Goal: Navigation & Orientation: Find specific page/section

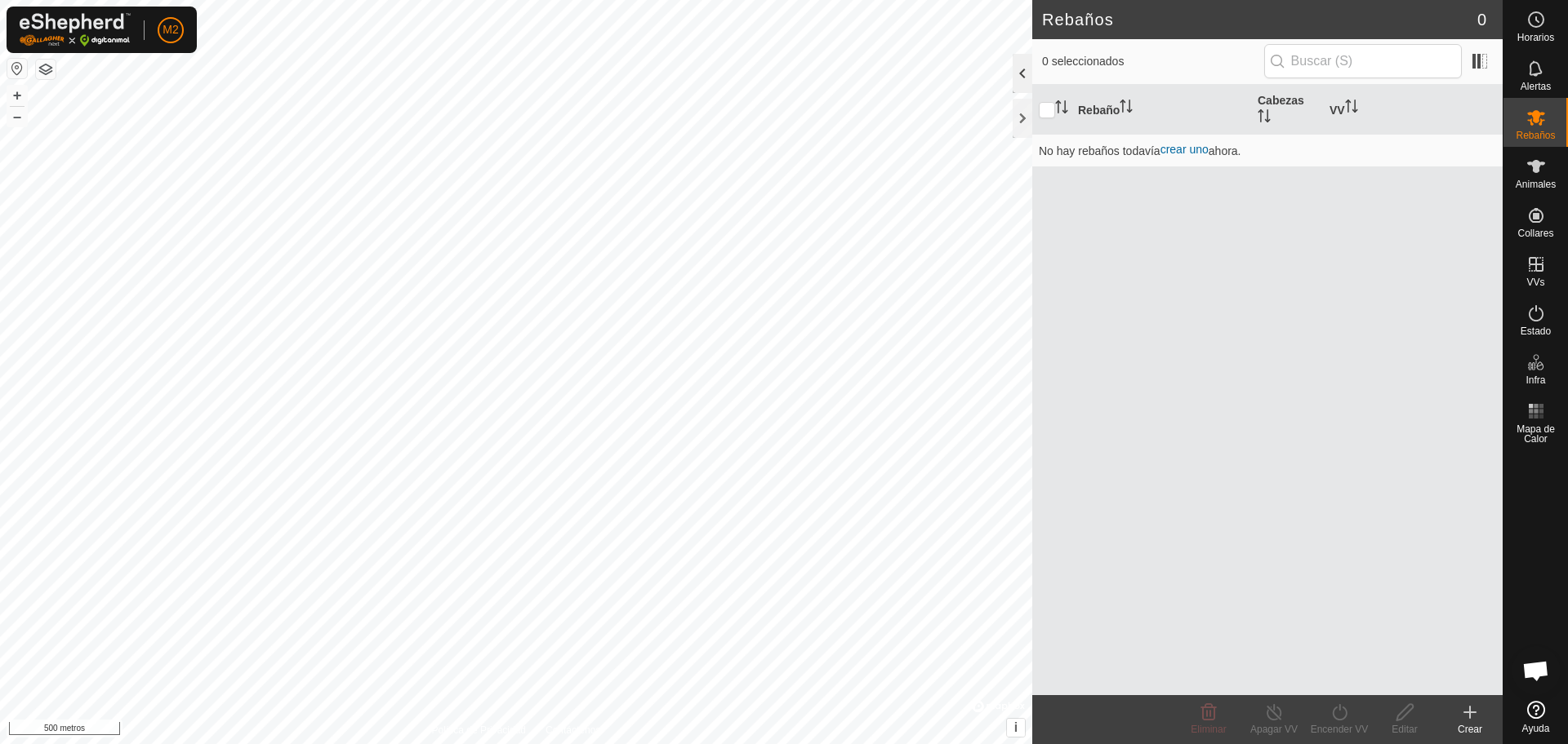
click at [1024, 58] on div at bounding box center [1022, 73] width 19 height 39
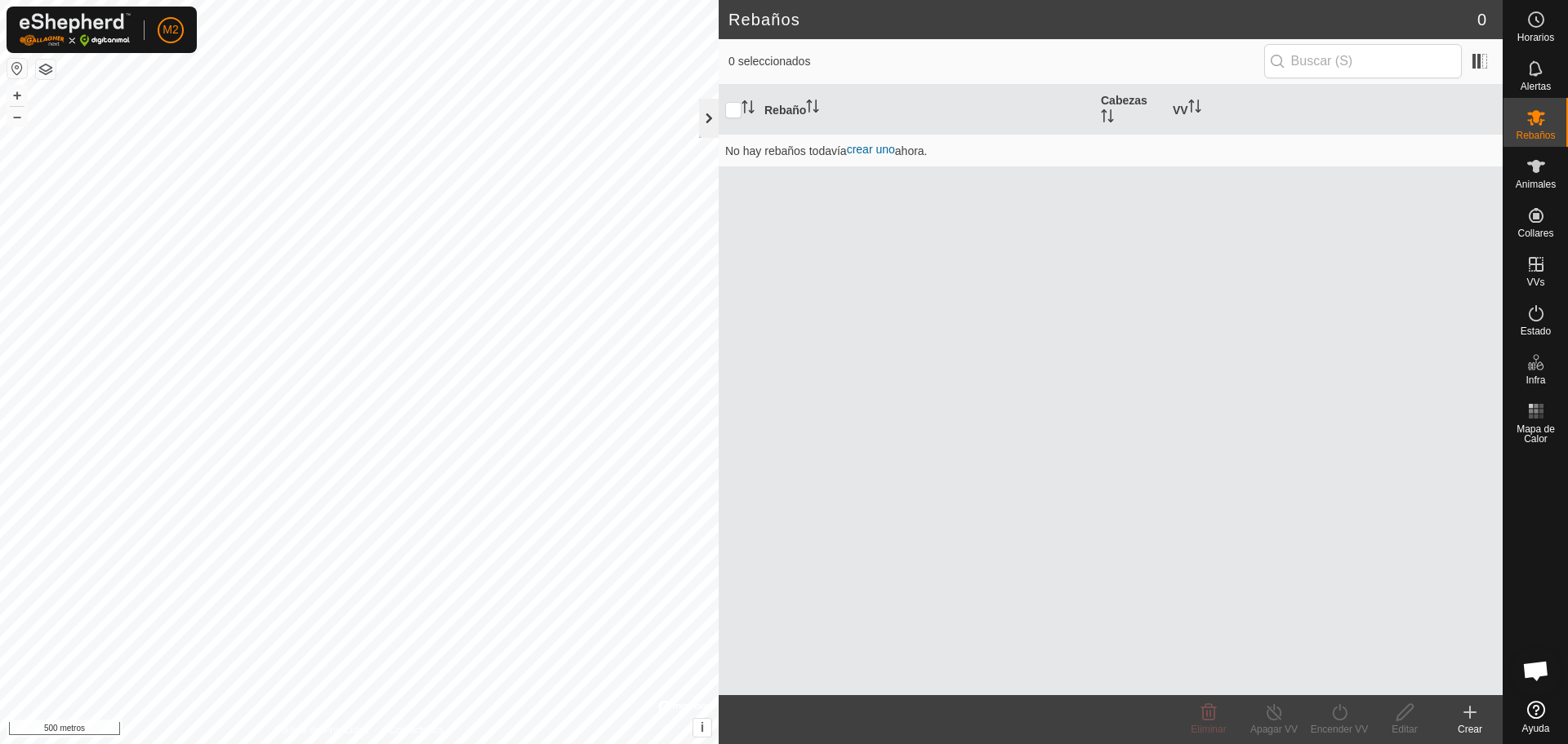
click at [709, 112] on div at bounding box center [709, 118] width 19 height 39
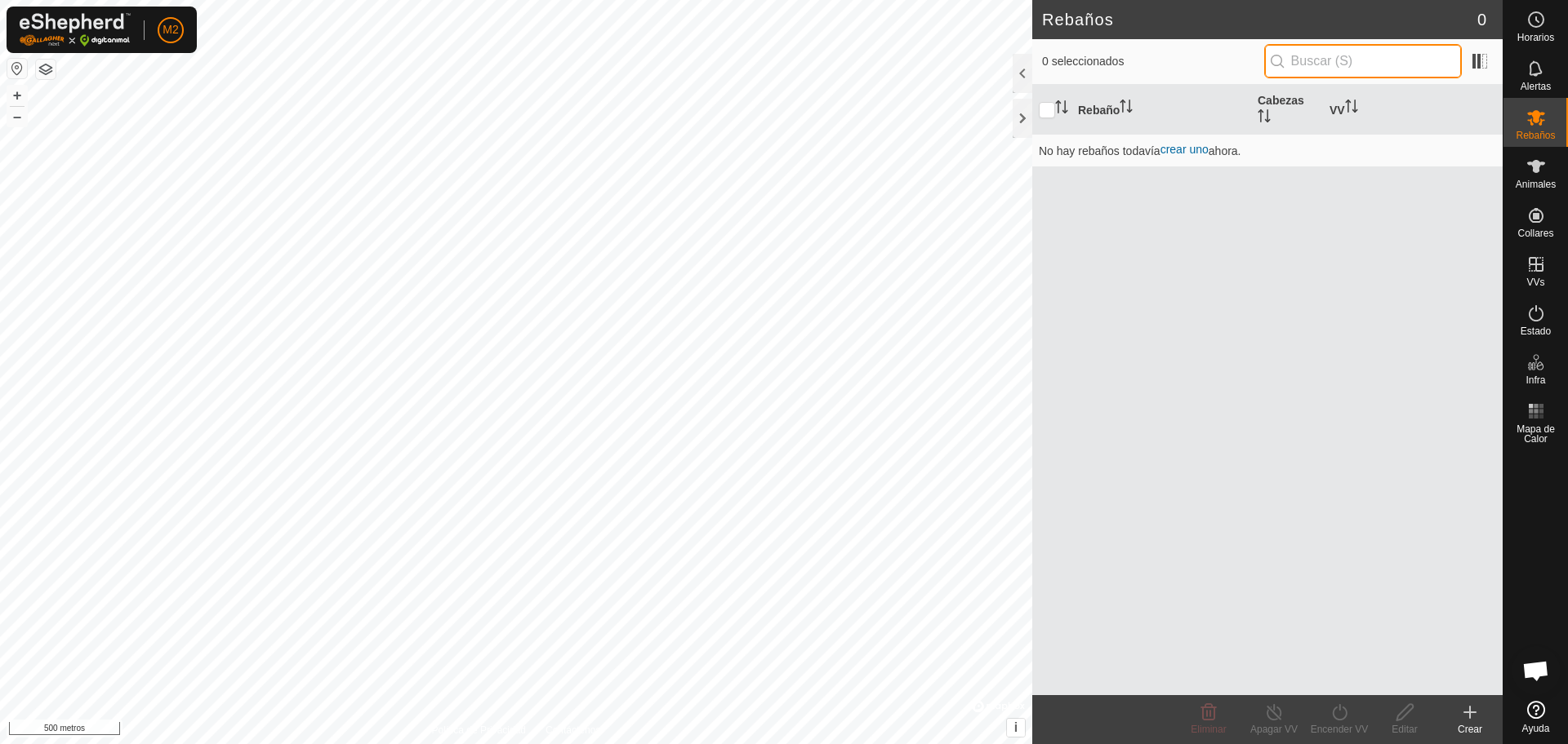
click at [1347, 59] on input "text" at bounding box center [1362, 61] width 198 height 34
click at [16, 93] on font "+" at bounding box center [17, 95] width 9 height 17
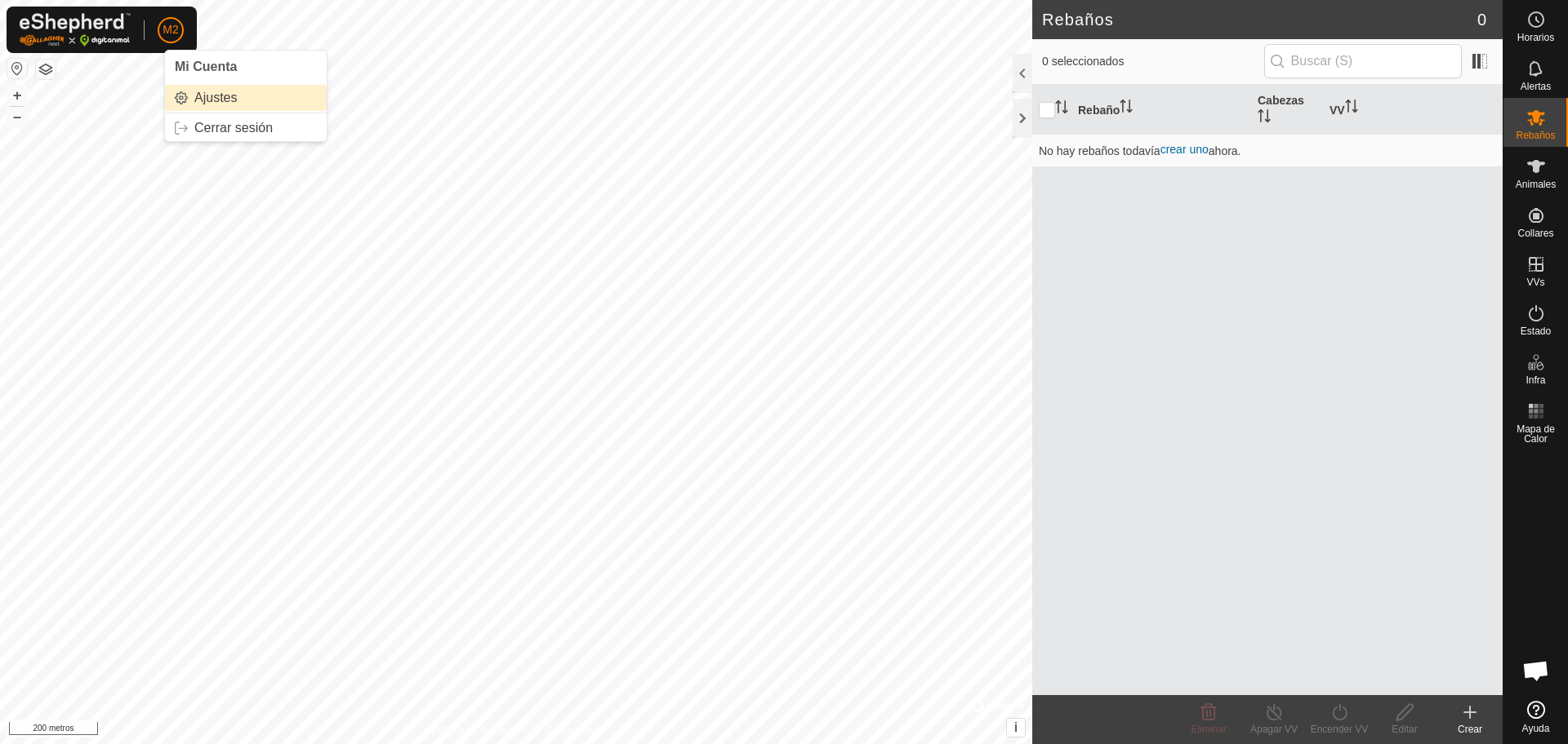
click at [219, 102] on link "Ajustes" at bounding box center [246, 98] width 162 height 26
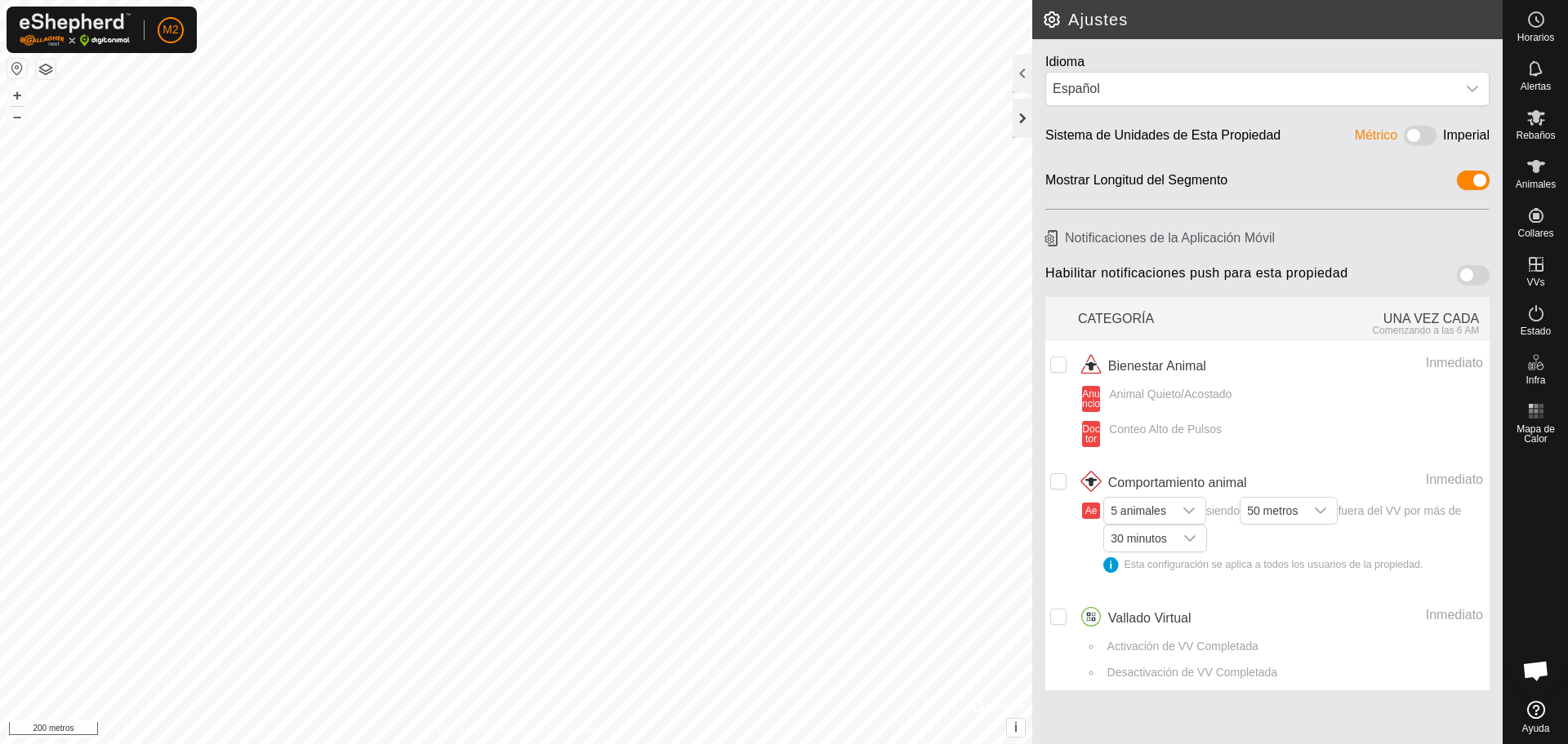
click at [1021, 114] on div at bounding box center [1022, 118] width 19 height 39
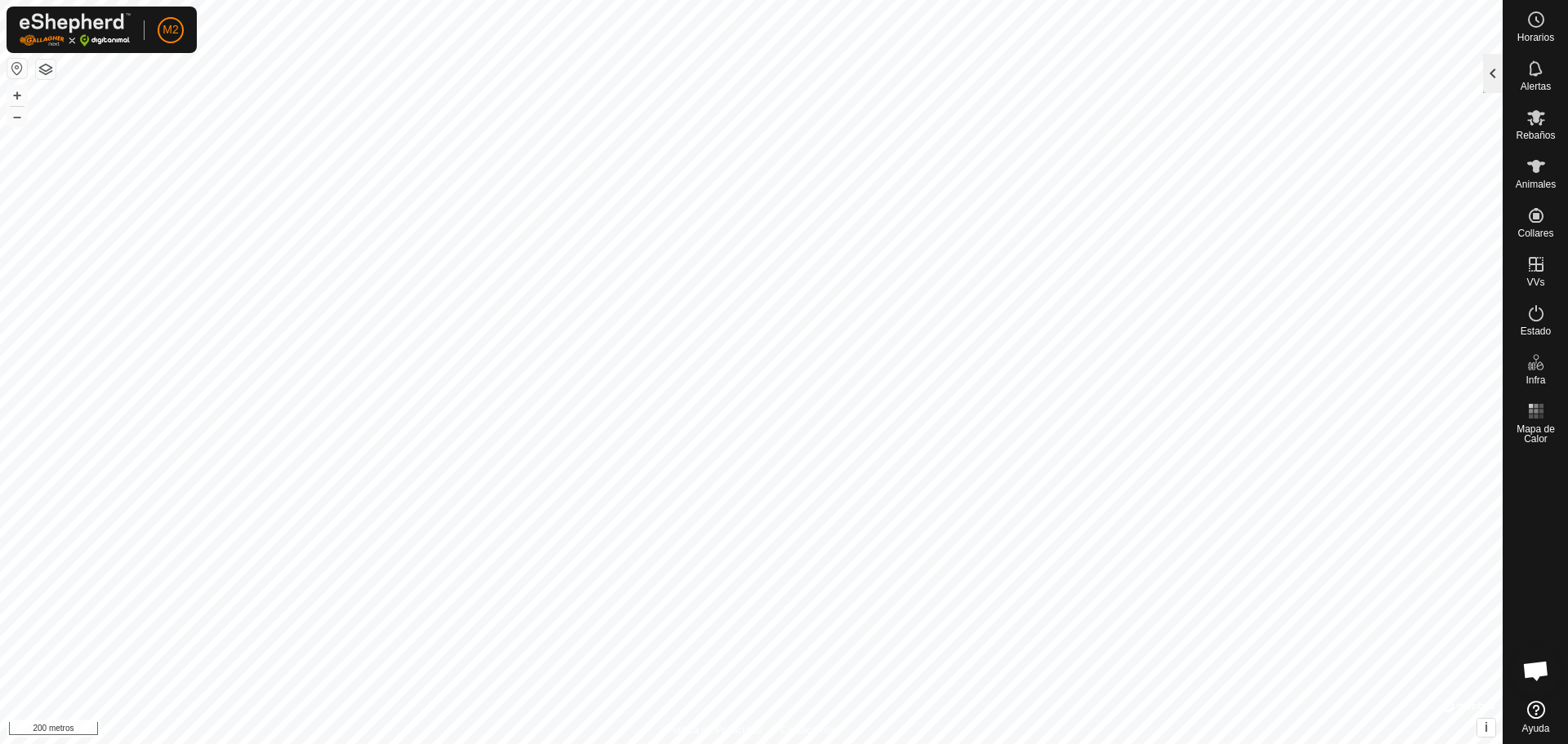
click at [1491, 69] on div at bounding box center [1492, 73] width 19 height 39
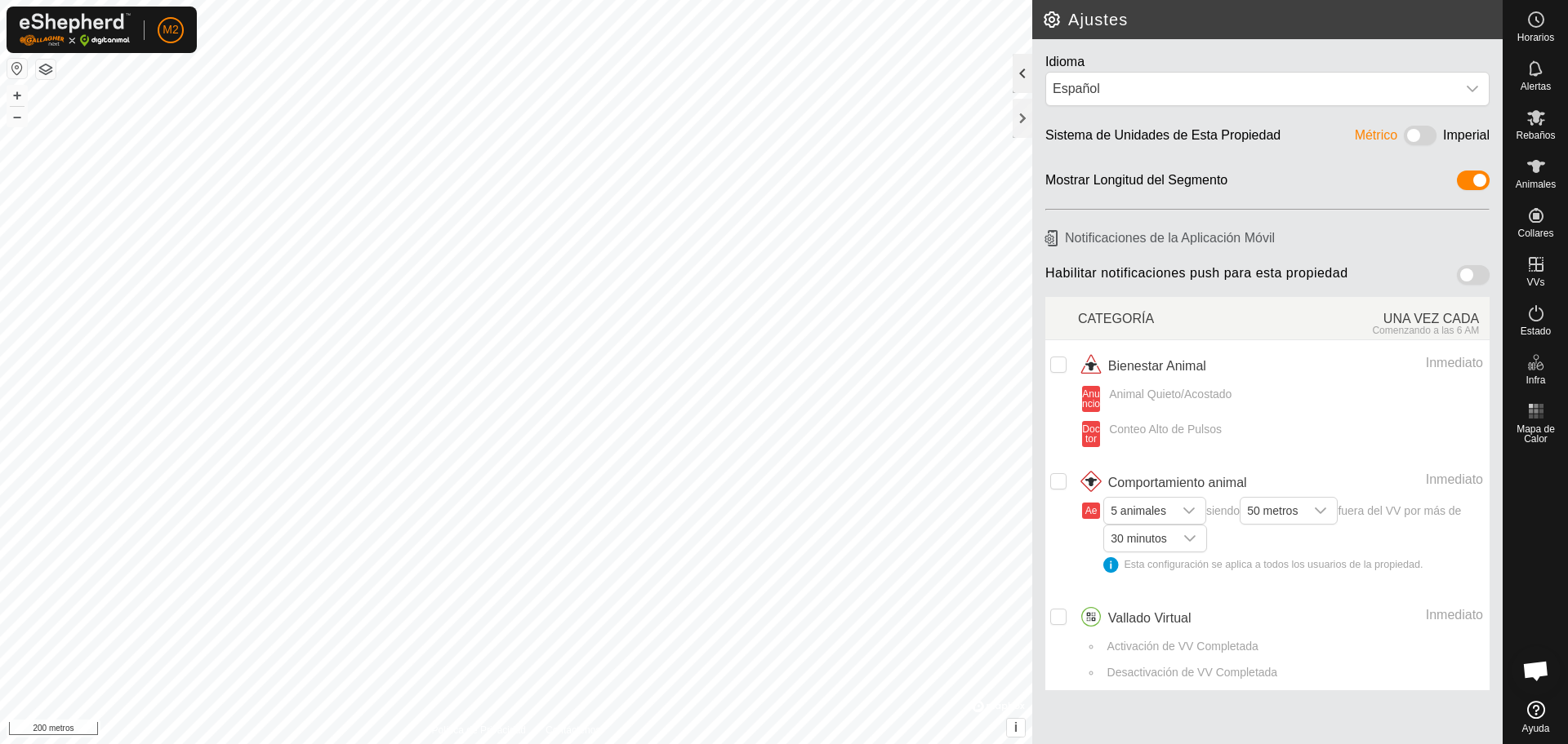
click at [1024, 78] on div at bounding box center [1022, 73] width 19 height 39
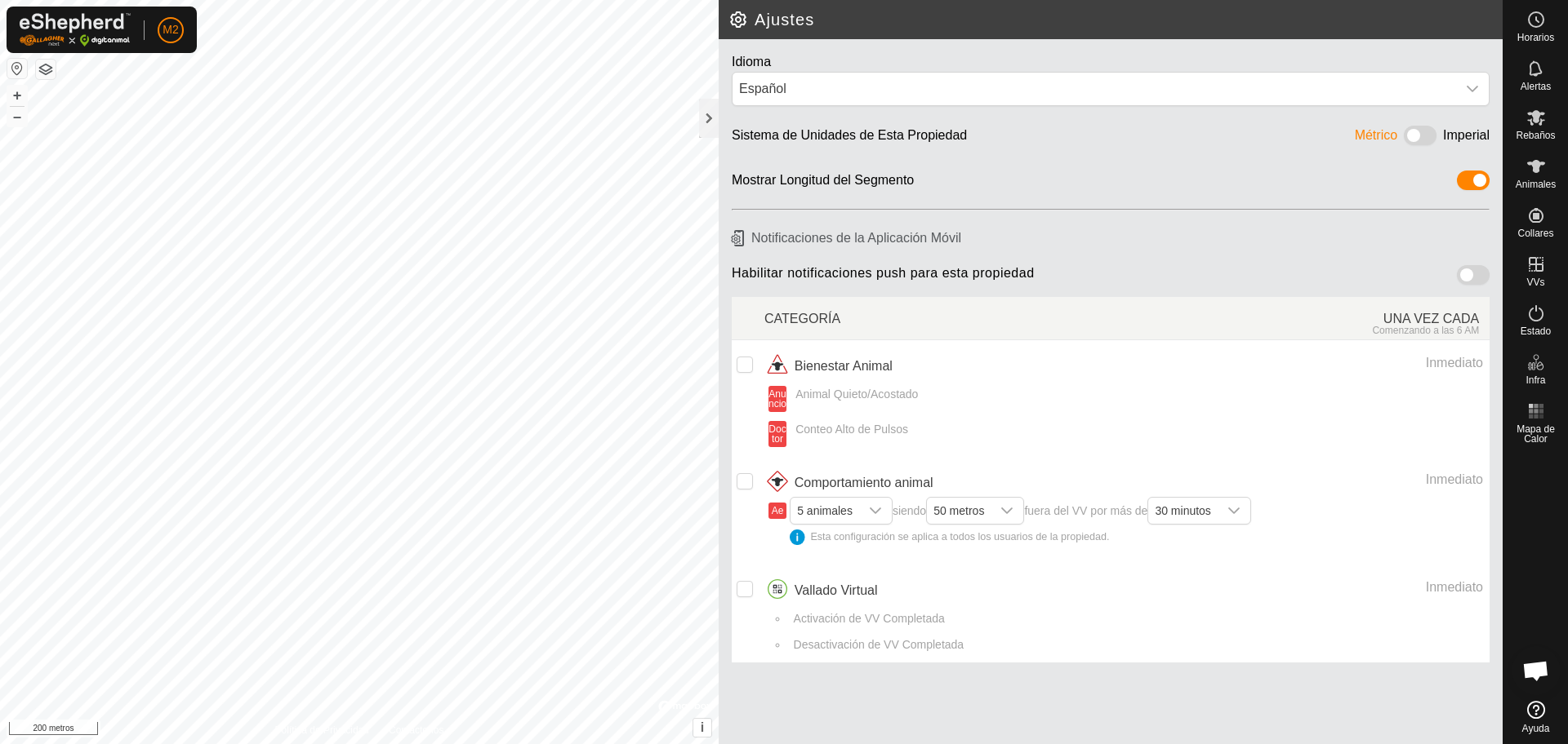
click at [42, 67] on button "button" at bounding box center [45, 69] width 19 height 19
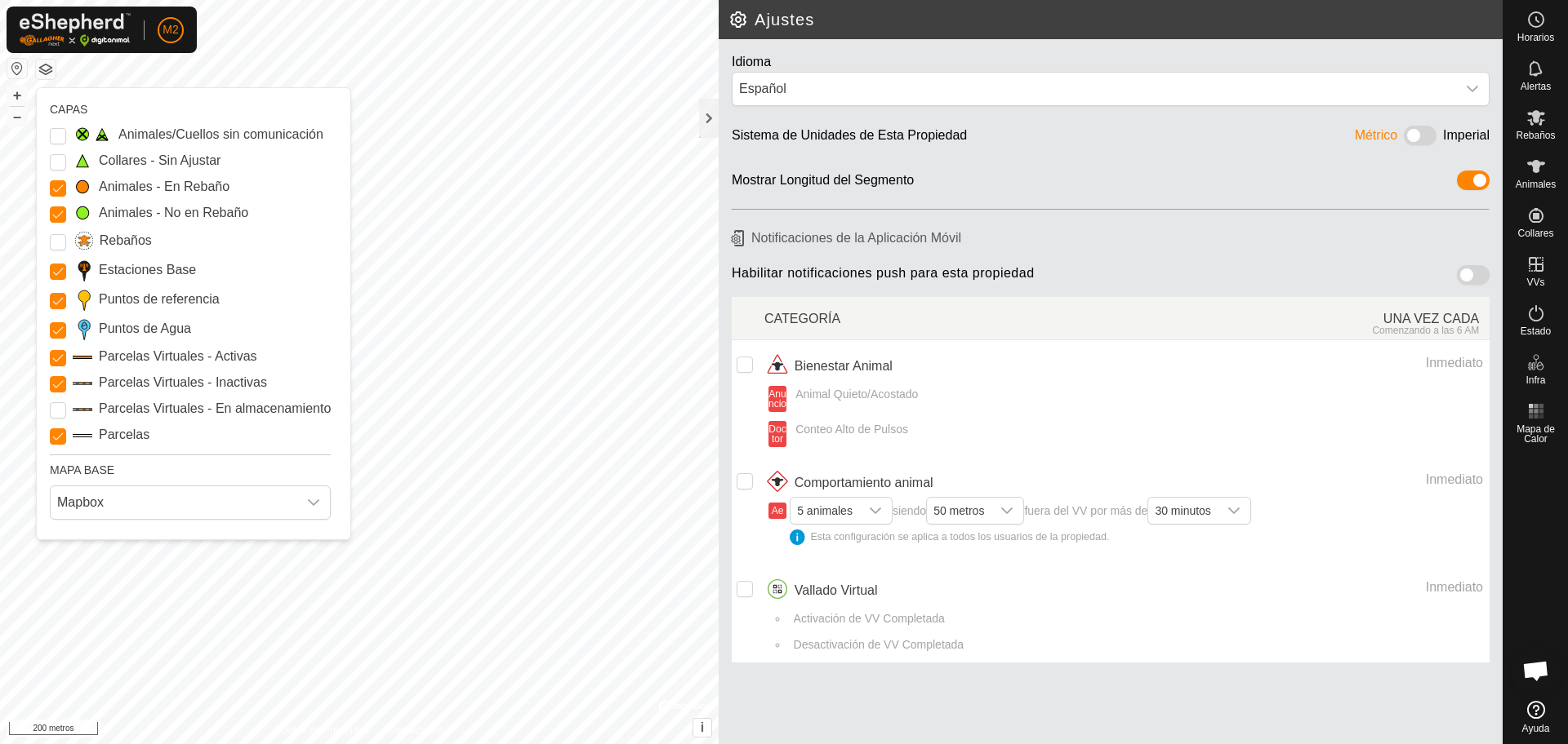
click at [42, 67] on button "button" at bounding box center [45, 69] width 19 height 19
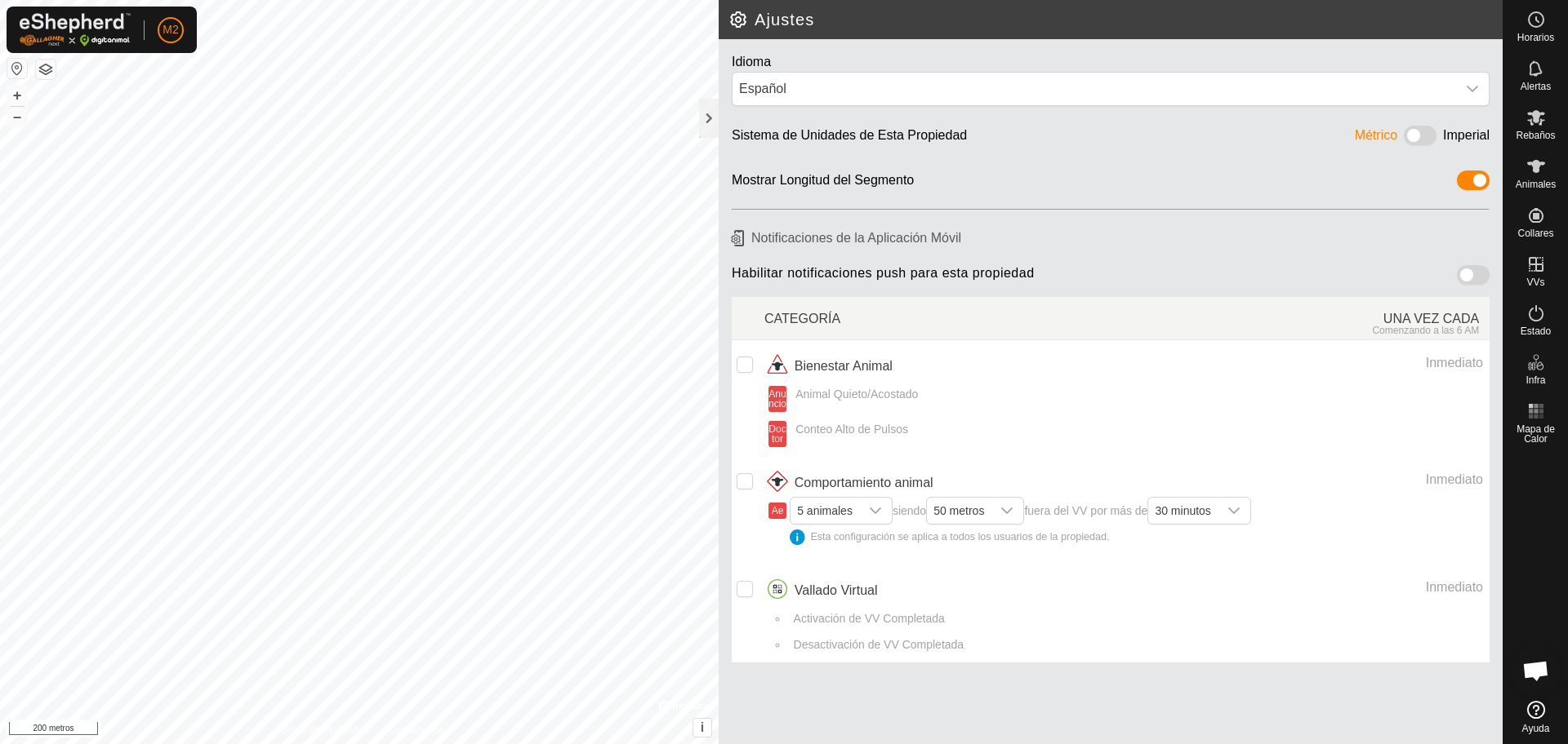
click at [15, 65] on button "button" at bounding box center [17, 68] width 19 height 19
click at [710, 116] on div at bounding box center [709, 118] width 19 height 39
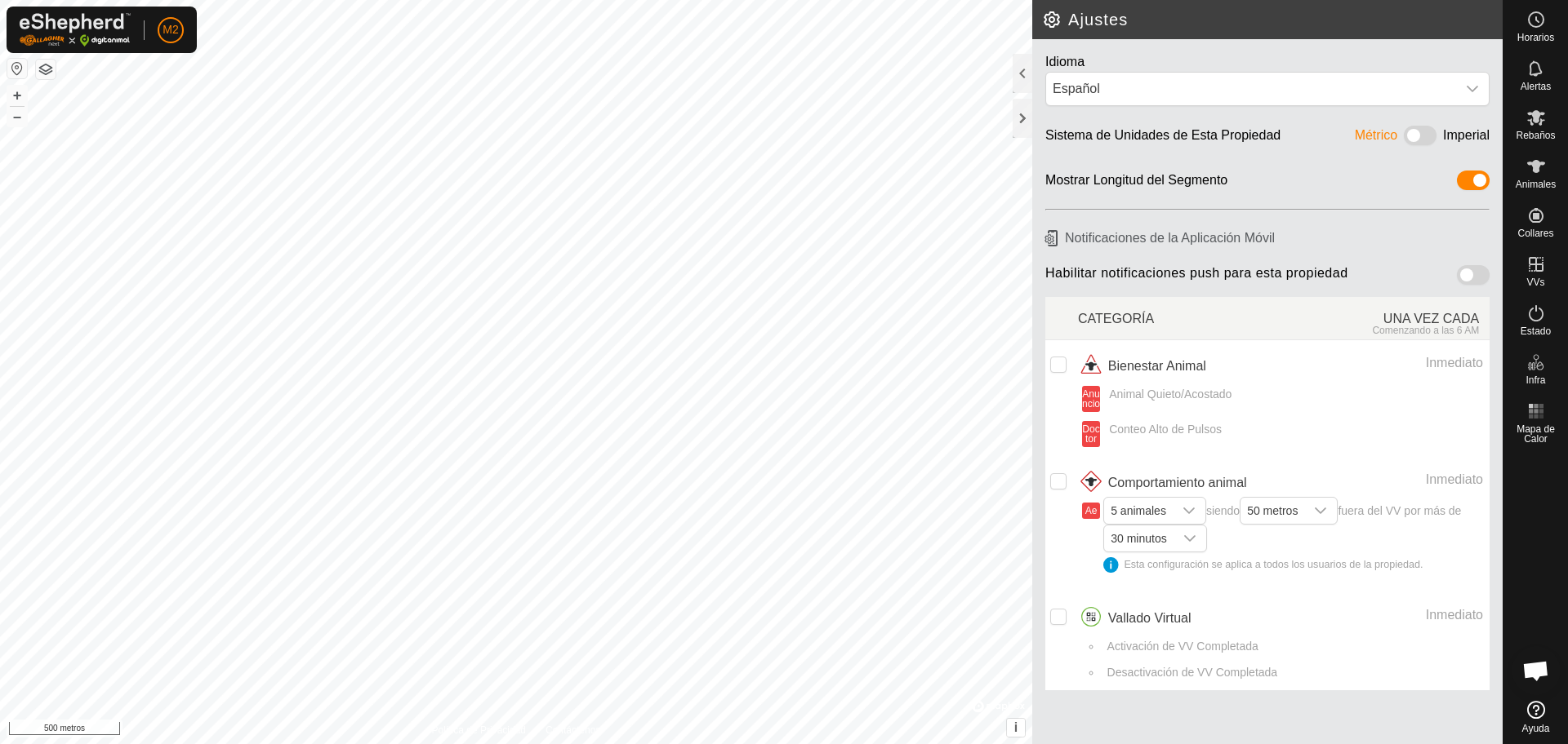
click at [1001, 704] on div at bounding box center [998, 707] width 53 height 17
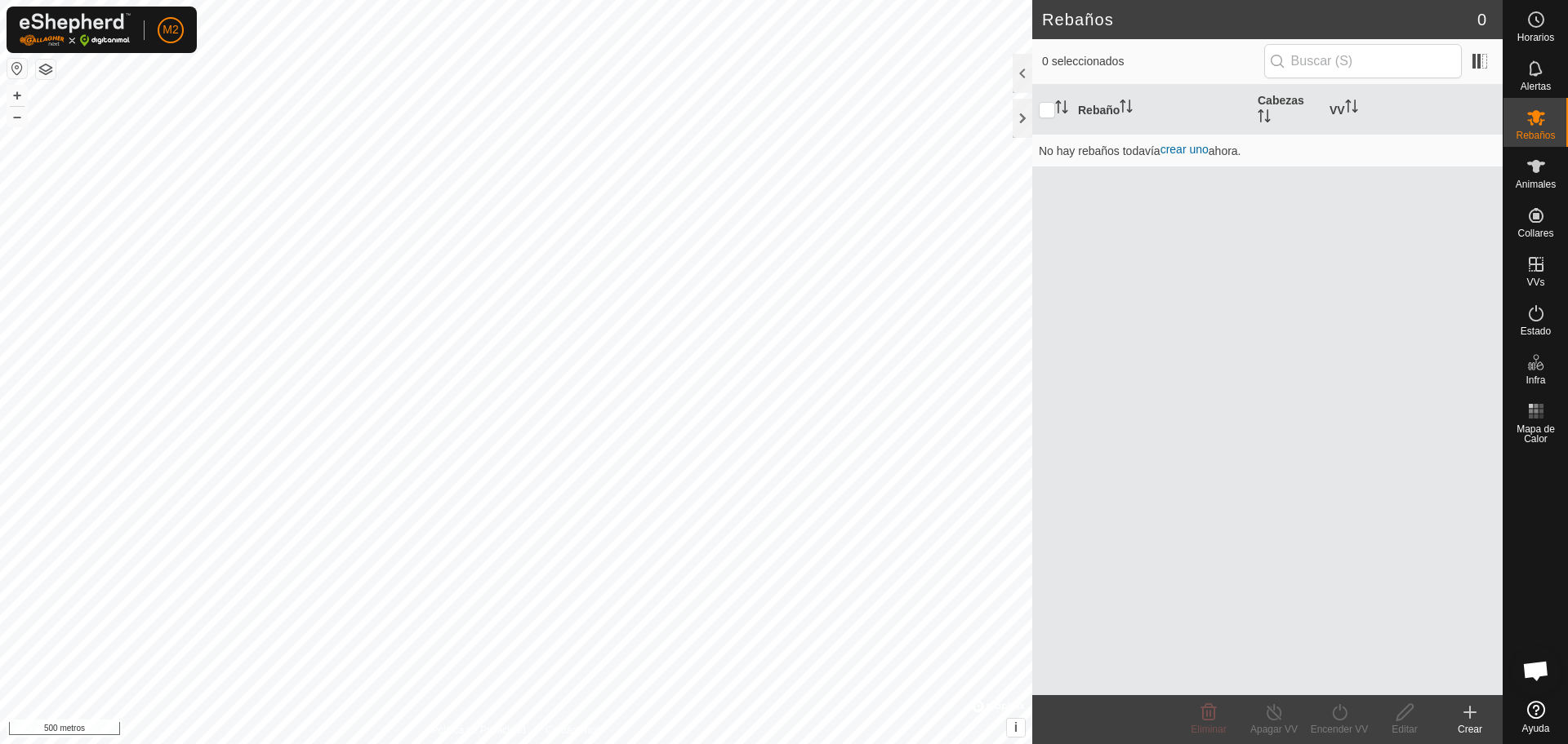
click at [46, 66] on button "button" at bounding box center [45, 69] width 19 height 19
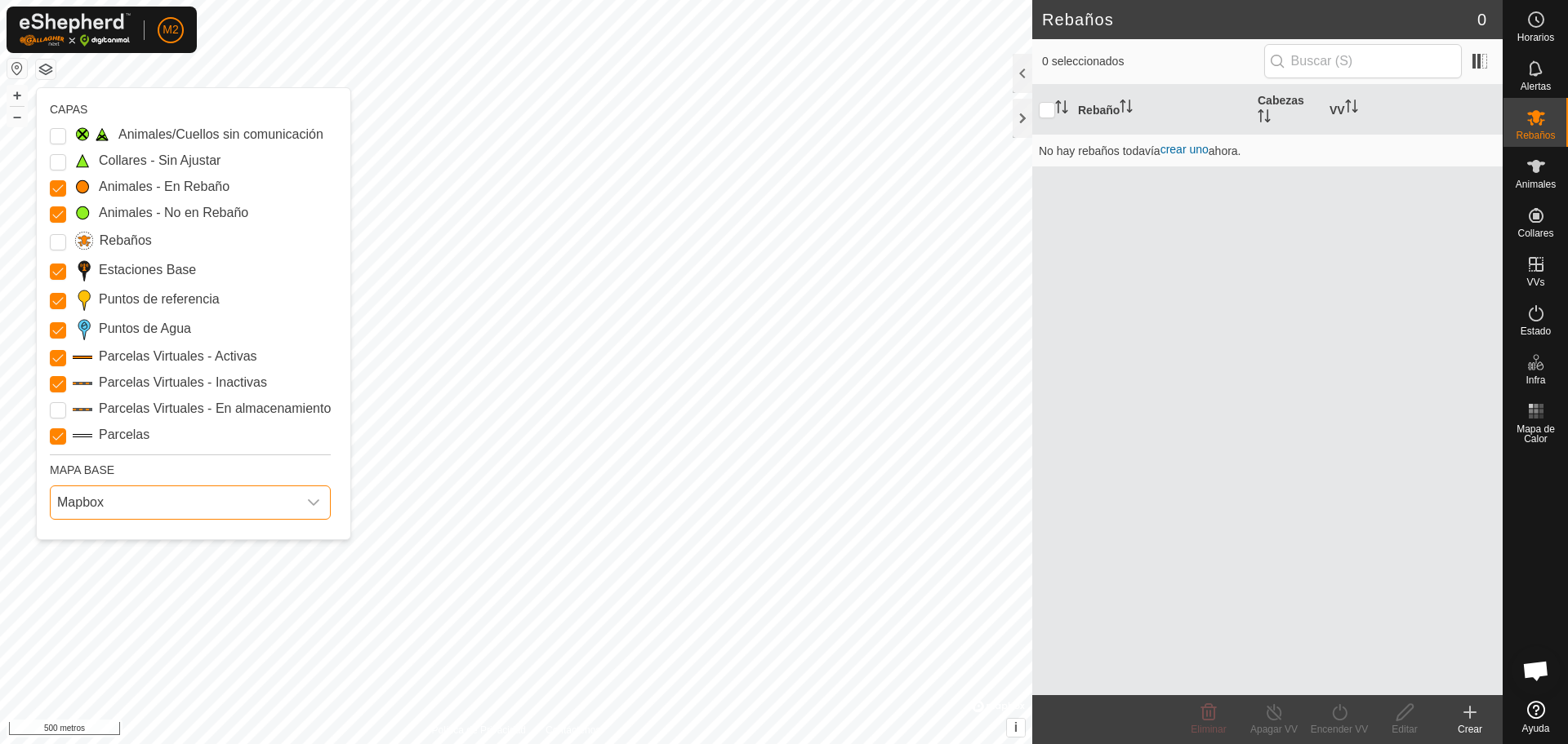
click at [90, 504] on font "Mapbox" at bounding box center [80, 503] width 46 height 14
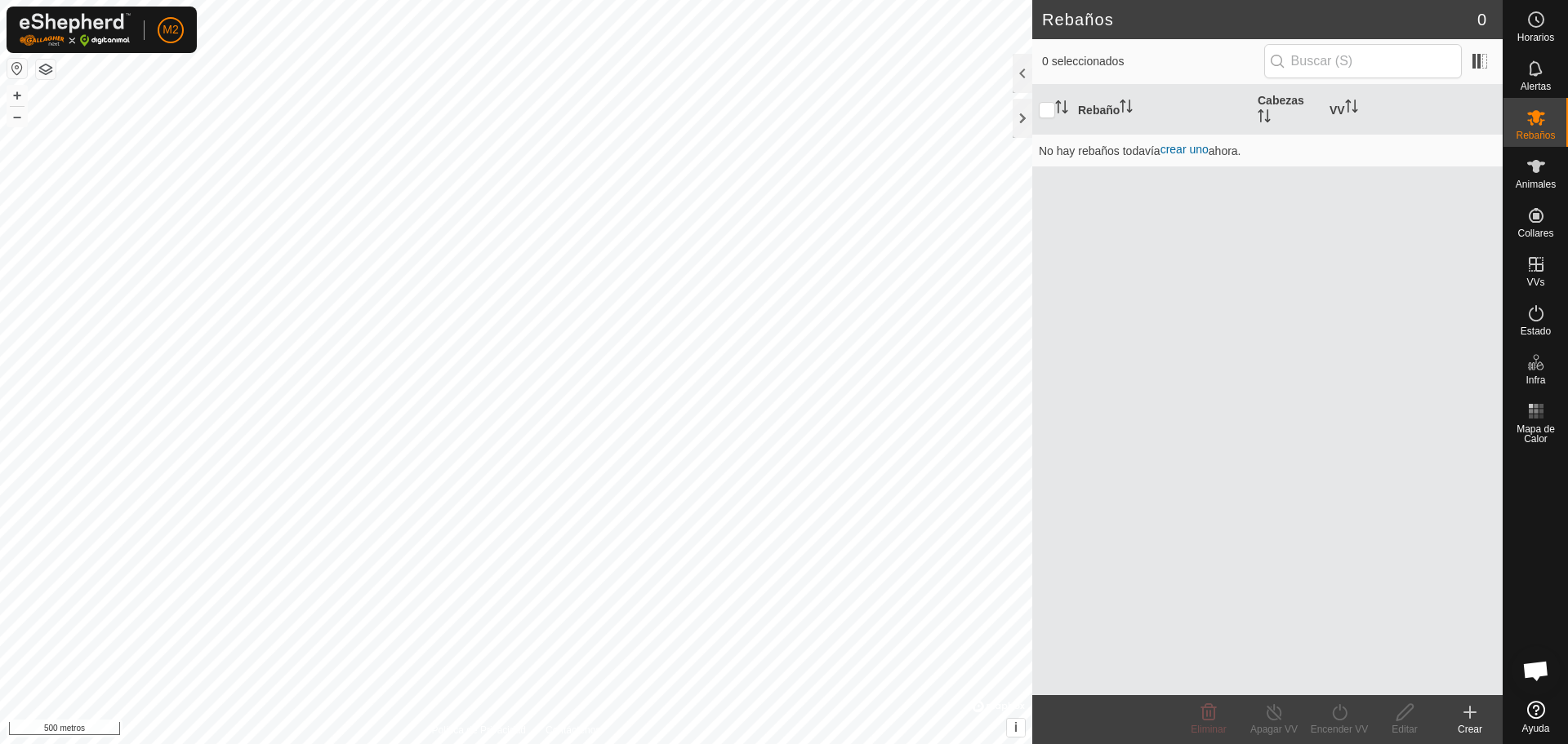
click at [15, 64] on button "button" at bounding box center [17, 68] width 19 height 19
click at [17, 98] on font "+" at bounding box center [17, 95] width 9 height 17
click at [16, 92] on font "+" at bounding box center [17, 95] width 9 height 17
click at [21, 88] on font "+" at bounding box center [17, 95] width 9 height 17
click at [19, 116] on font "–" at bounding box center [17, 117] width 8 height 17
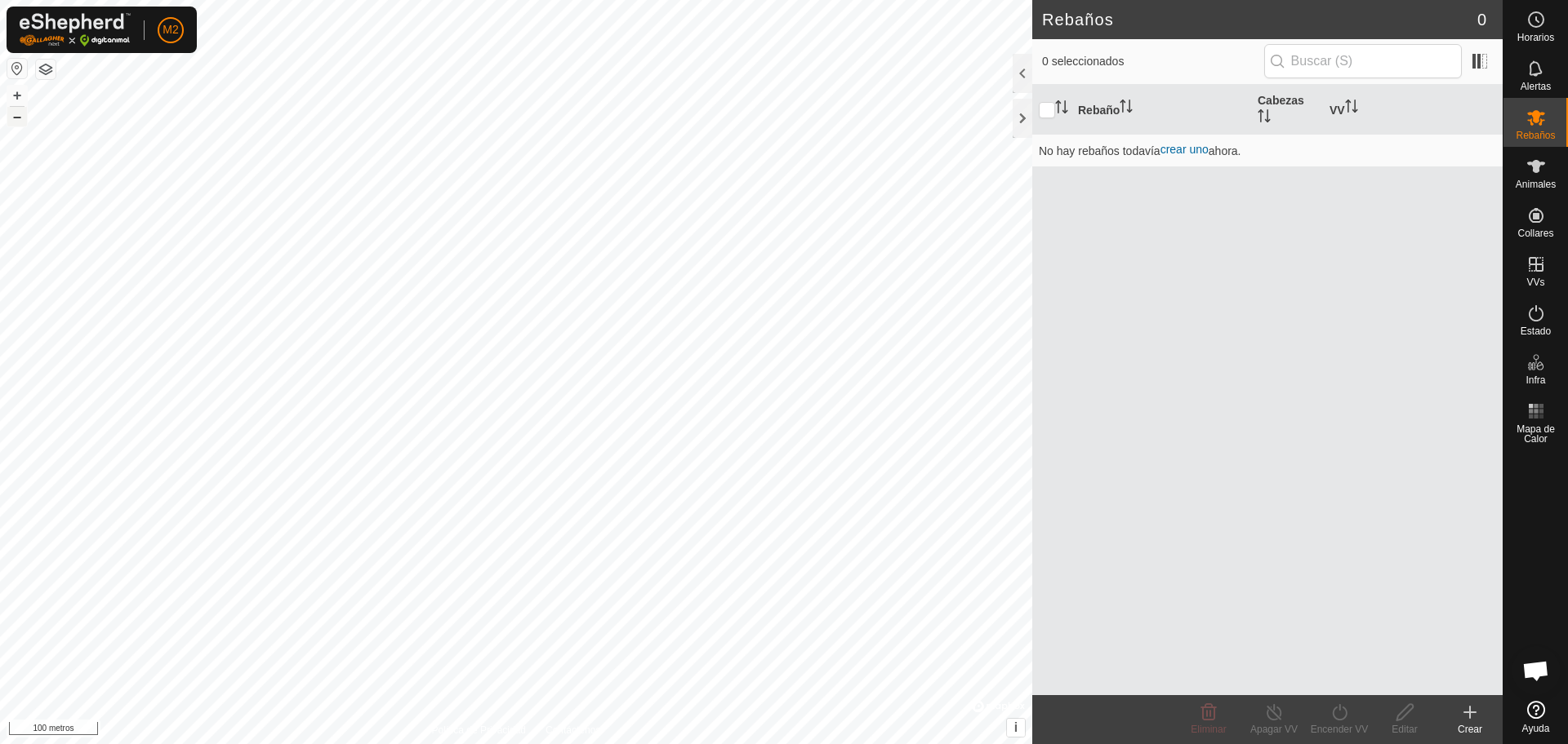
click at [19, 116] on font "–" at bounding box center [17, 117] width 8 height 17
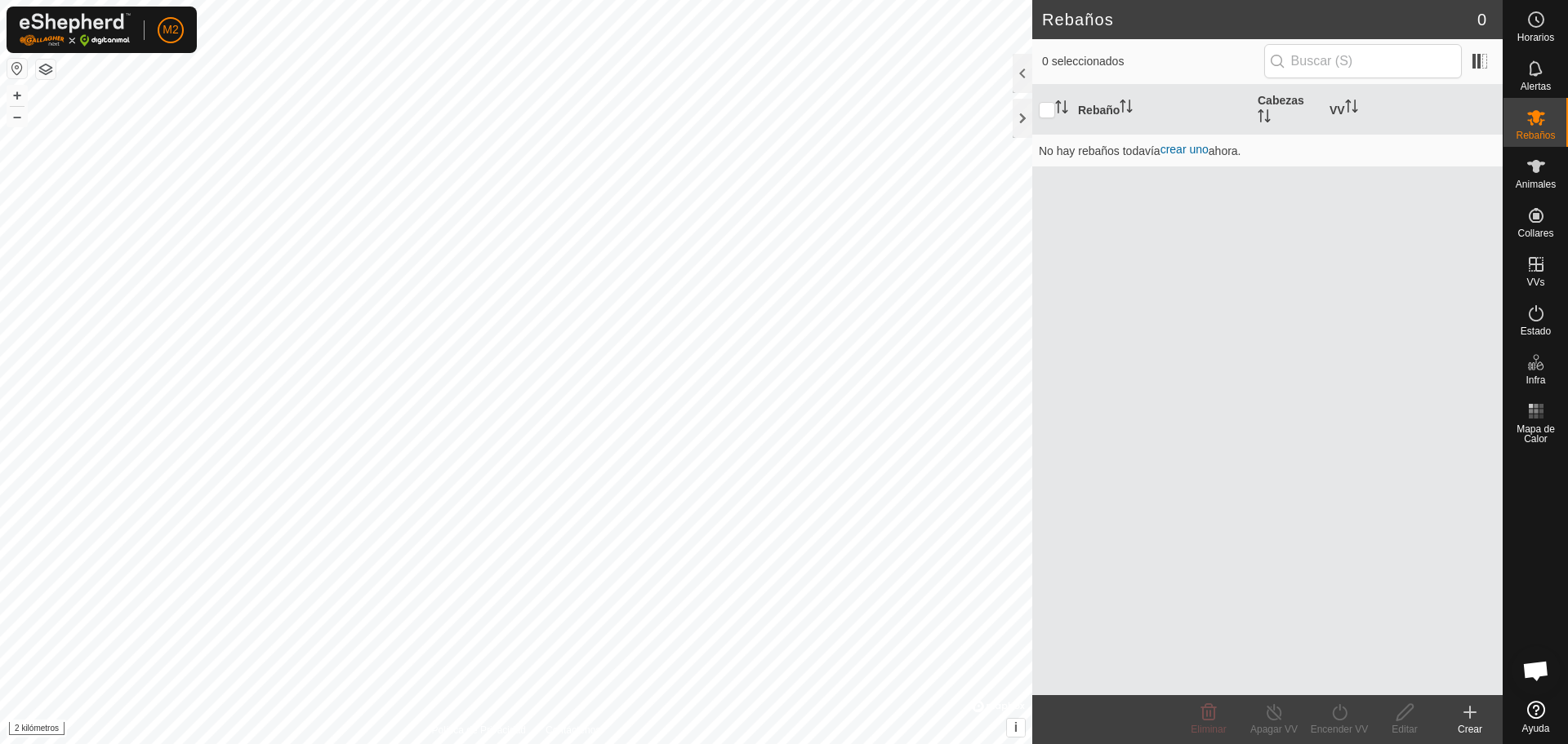
click at [1567, 744] on html "M2 Horarios Alertas Rebaños Animales Collares VVs Estado Infra Mapa de Calor Ay…" at bounding box center [784, 372] width 1568 height 744
click at [1291, 66] on input "text" at bounding box center [1362, 61] width 198 height 34
click at [1383, 54] on input "villamesias" at bounding box center [1362, 61] width 198 height 34
type input "v"
click at [76, 21] on img at bounding box center [74, 30] width 111 height 33
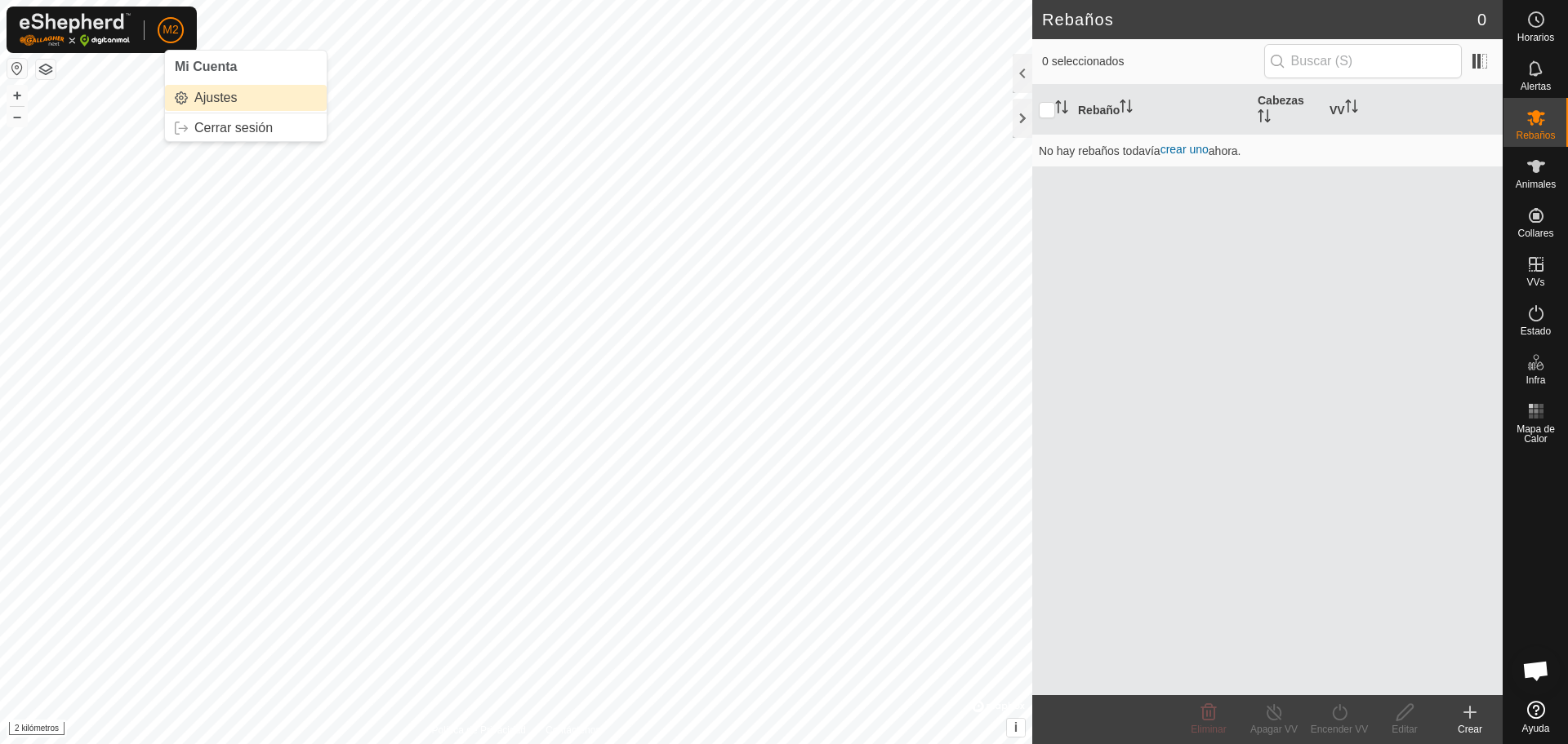
click at [220, 92] on link "Ajustes" at bounding box center [246, 98] width 162 height 26
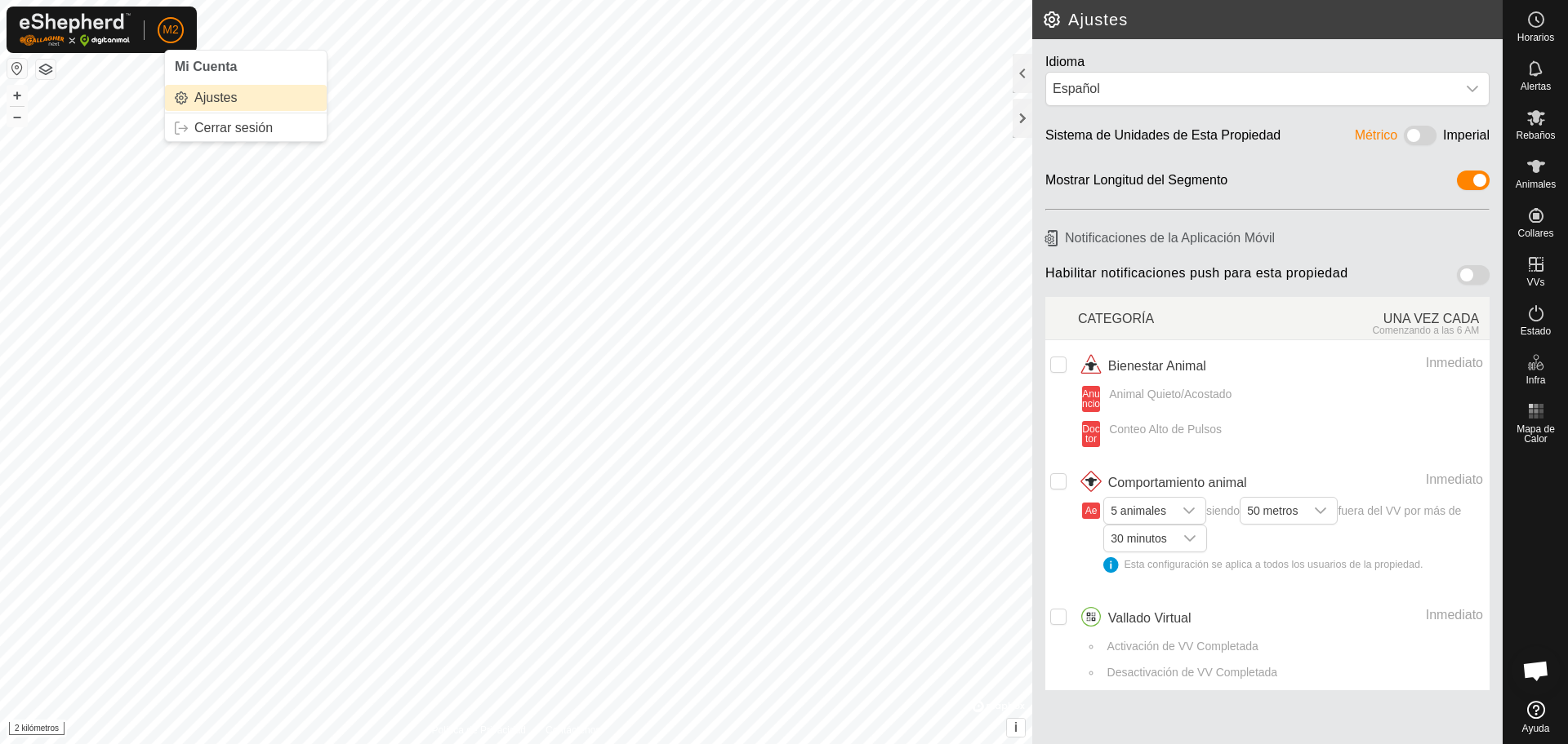
click at [210, 98] on link "Ajustes" at bounding box center [246, 98] width 162 height 26
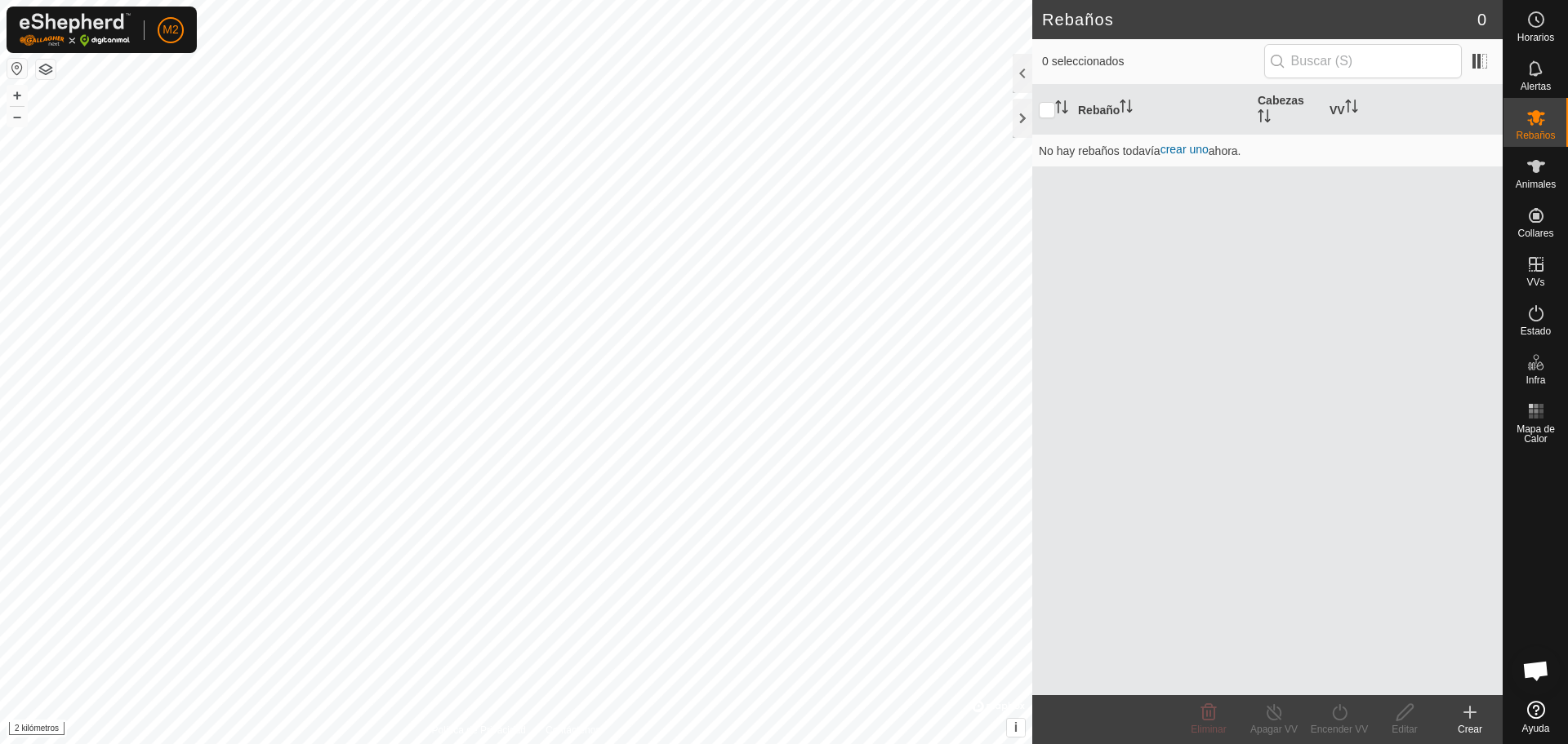
click at [18, 0] on html "M2 Horarios Alertas Rebaños Animales Collares VVs Estado Infra Mapa de Calor Ay…" at bounding box center [784, 372] width 1568 height 744
click at [0, 0] on html "M2 Horarios Alertas Rebaños Animales Collares VVs Estado Infra Mapa de Calor Ay…" at bounding box center [784, 372] width 1568 height 744
click at [273, 0] on html "M2 Horarios Alertas Rebaños Animales Collares VVs Estado Infra Mapa de Calor Ay…" at bounding box center [784, 372] width 1568 height 744
click at [57, 0] on html "M2 Horarios Alertas Rebaños Animales Collares VVs Estado Infra Mapa de Calor Ay…" at bounding box center [784, 372] width 1568 height 744
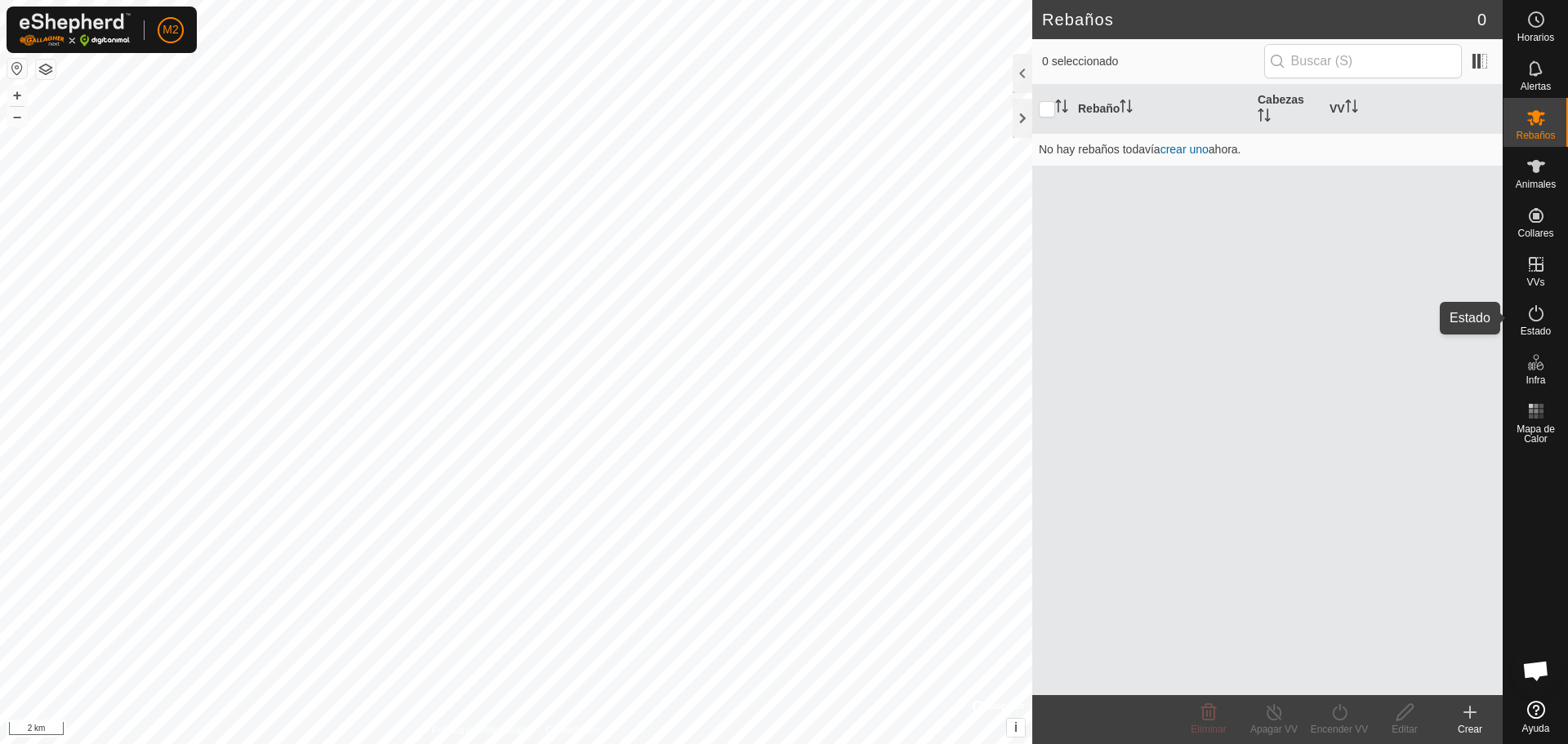
click at [1299, 237] on div "Rebaños 0 0 seleccionado Rebaño [PERSON_NAME] No hay rebaños todavía crear uno …" at bounding box center [751, 372] width 1503 height 744
click at [16, 70] on button "button" at bounding box center [17, 68] width 19 height 19
click at [1534, 413] on rect at bounding box center [1536, 410] width 4 height 4
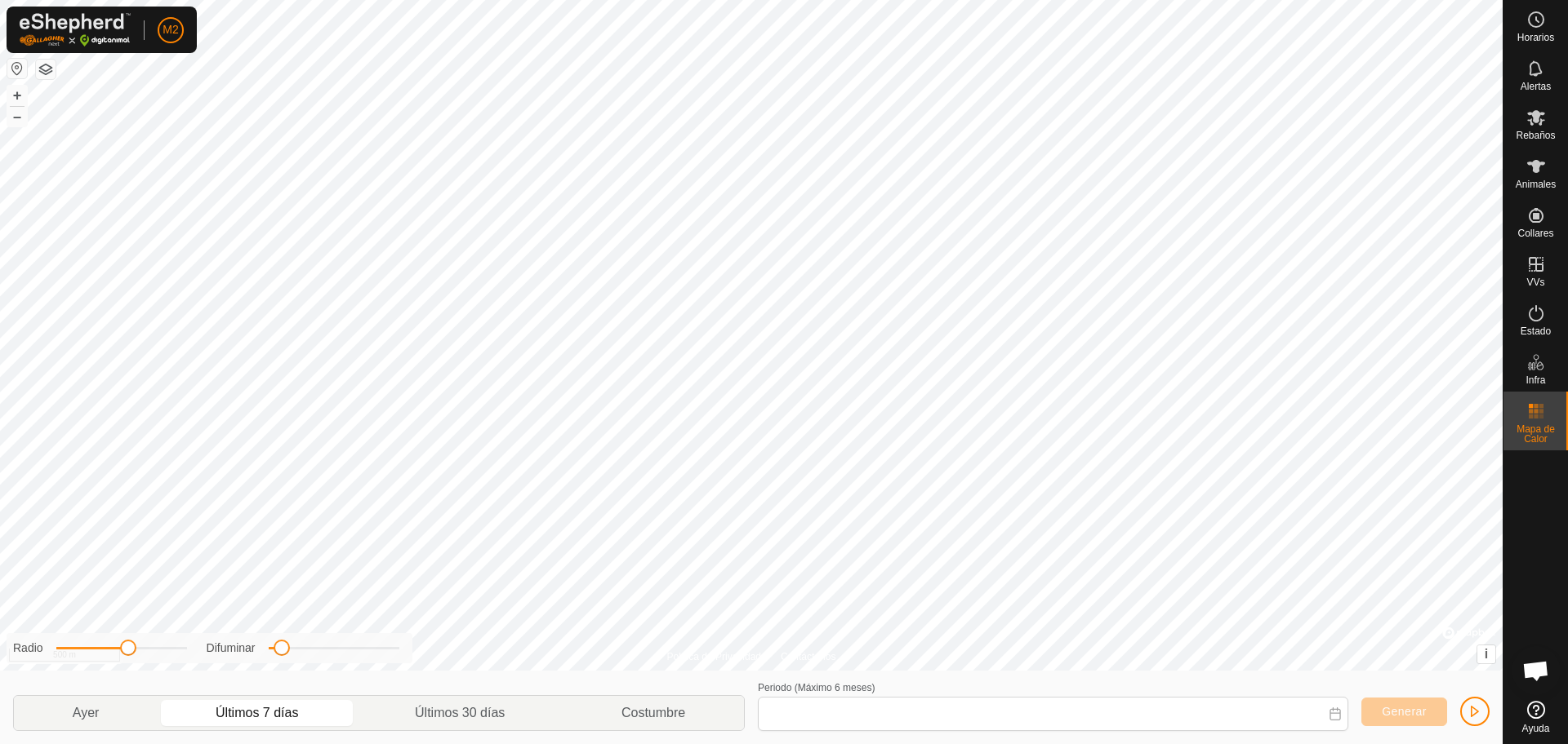
type input "[DATE] - [DATE]"
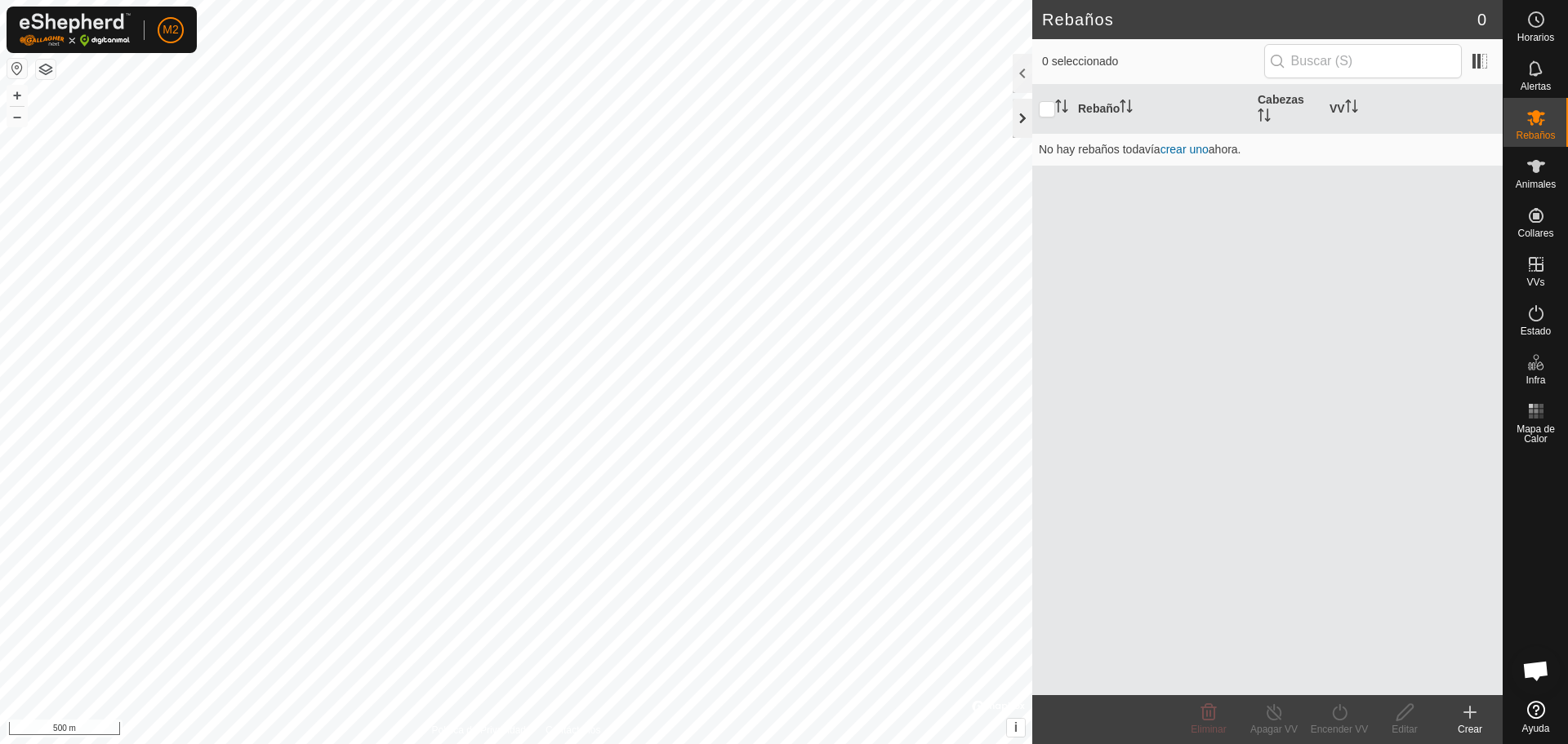
click at [1021, 115] on div at bounding box center [1022, 118] width 19 height 39
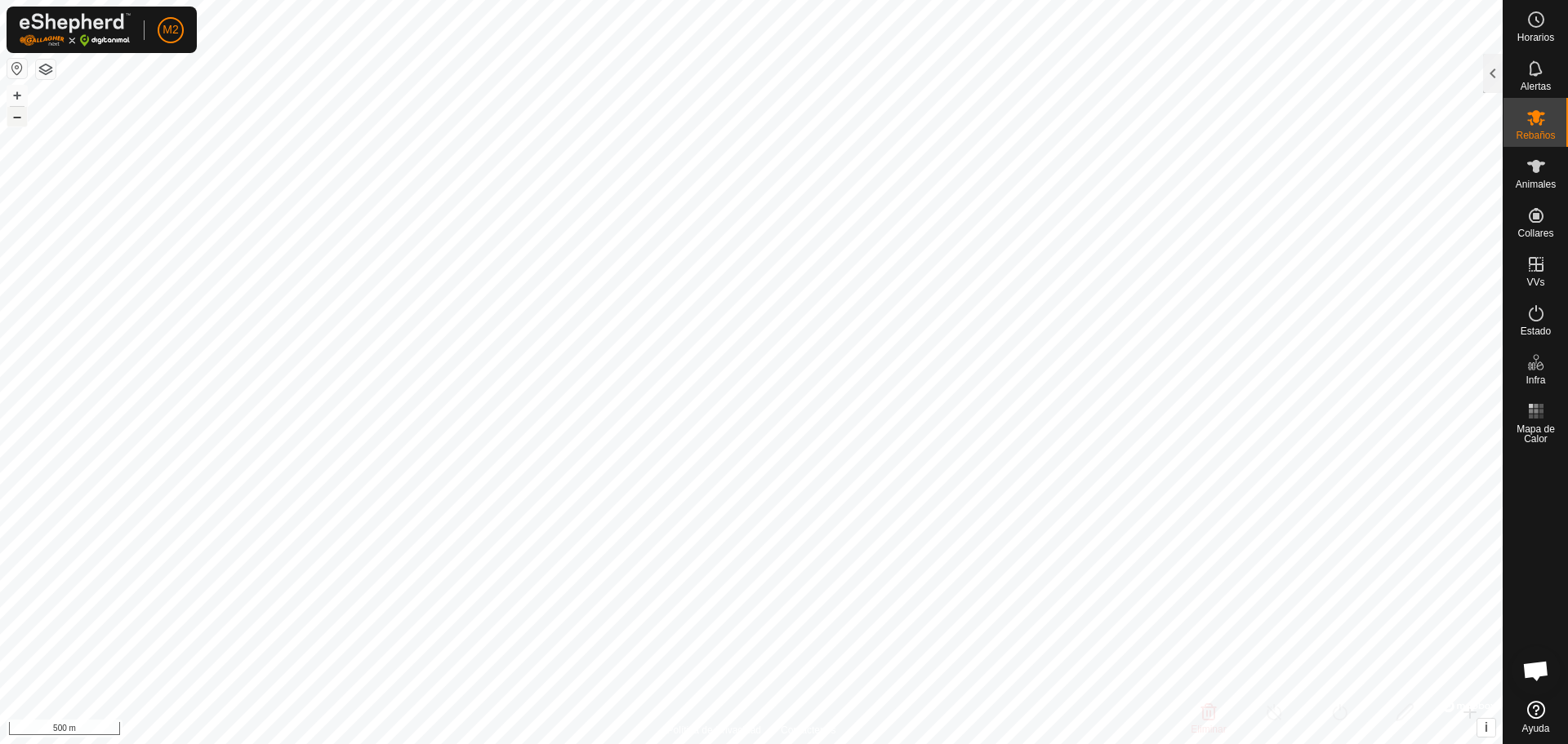
click at [23, 120] on button "–" at bounding box center [17, 117] width 19 height 19
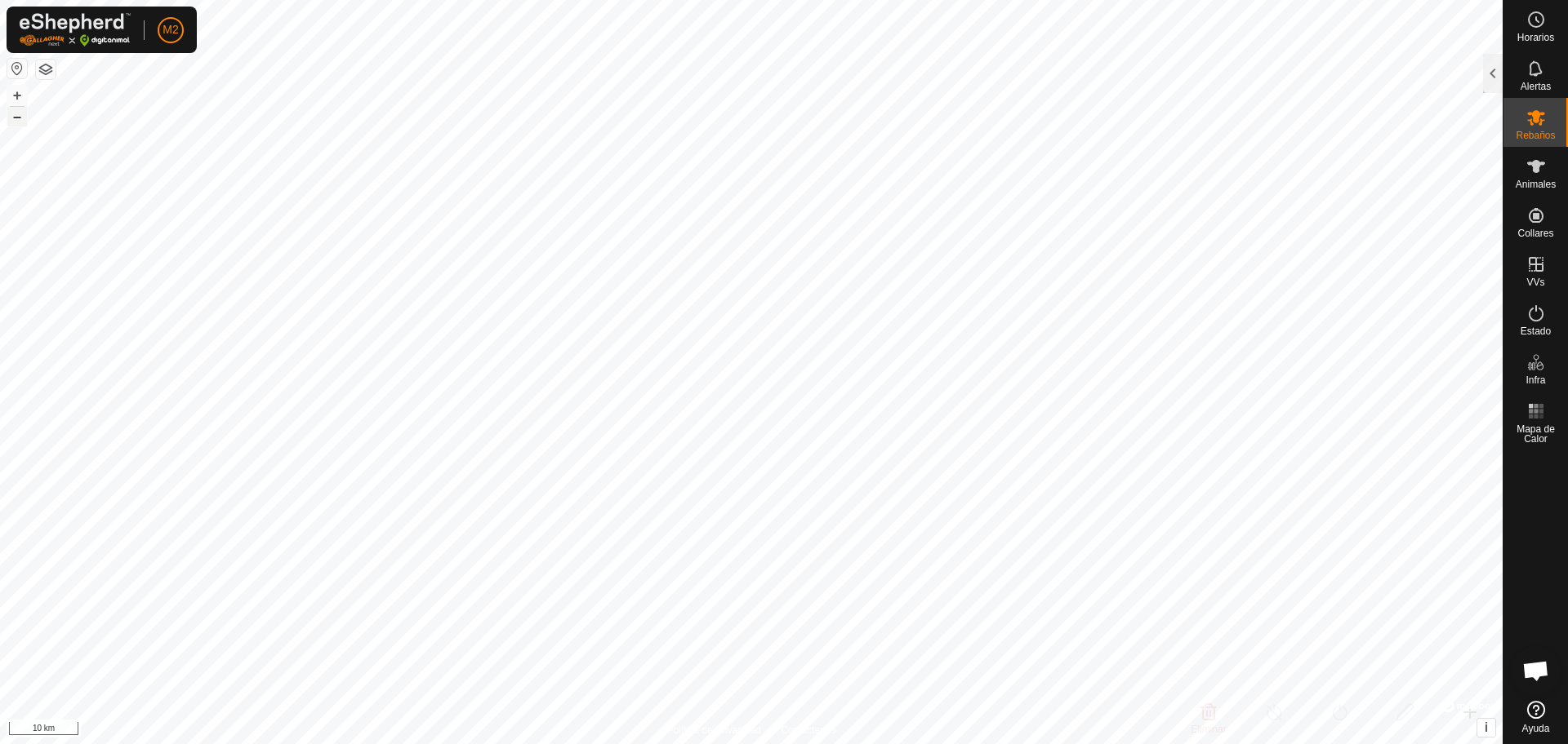
click at [23, 120] on button "–" at bounding box center [17, 117] width 19 height 19
click at [19, 91] on button "+" at bounding box center [17, 95] width 19 height 19
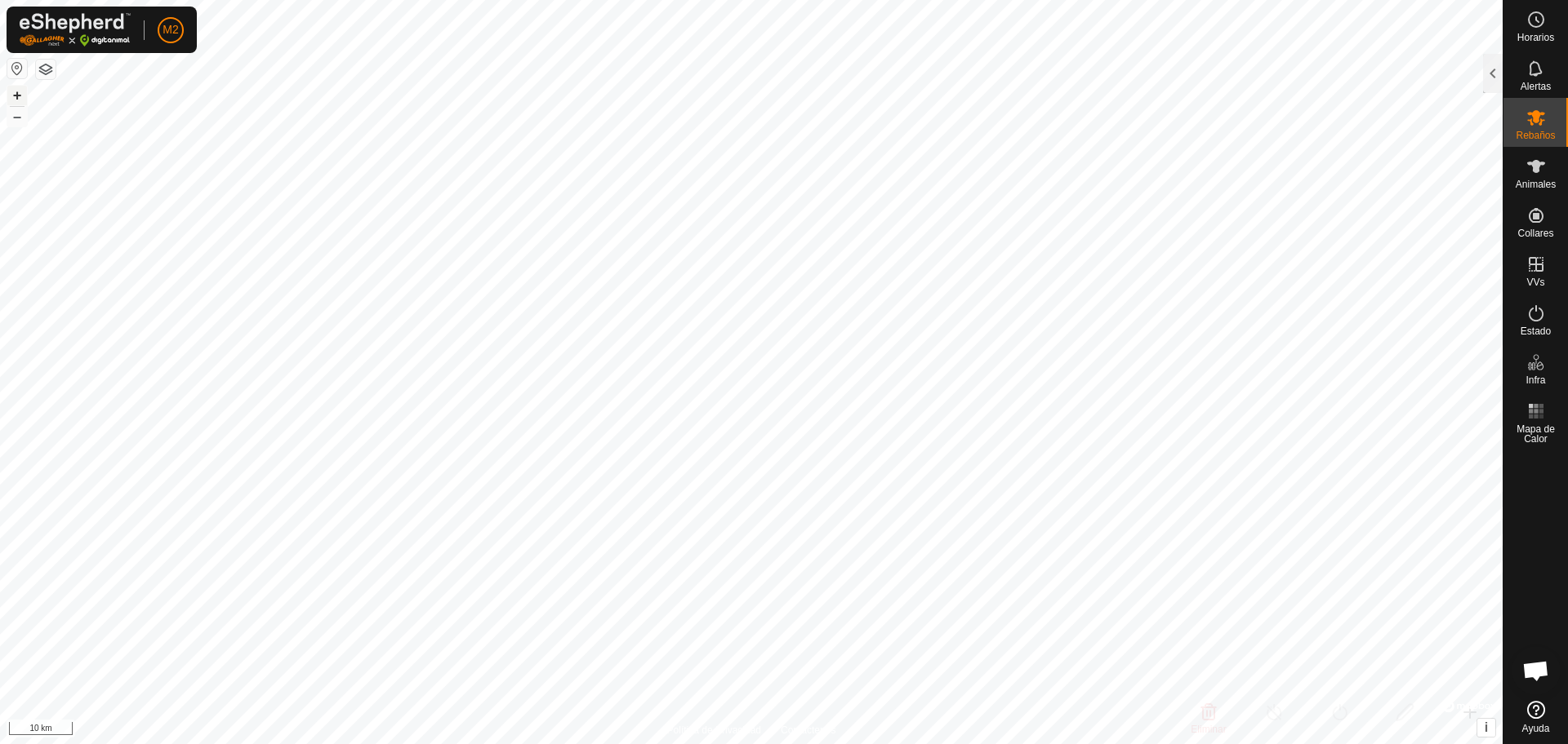
click at [19, 91] on button "+" at bounding box center [17, 95] width 19 height 19
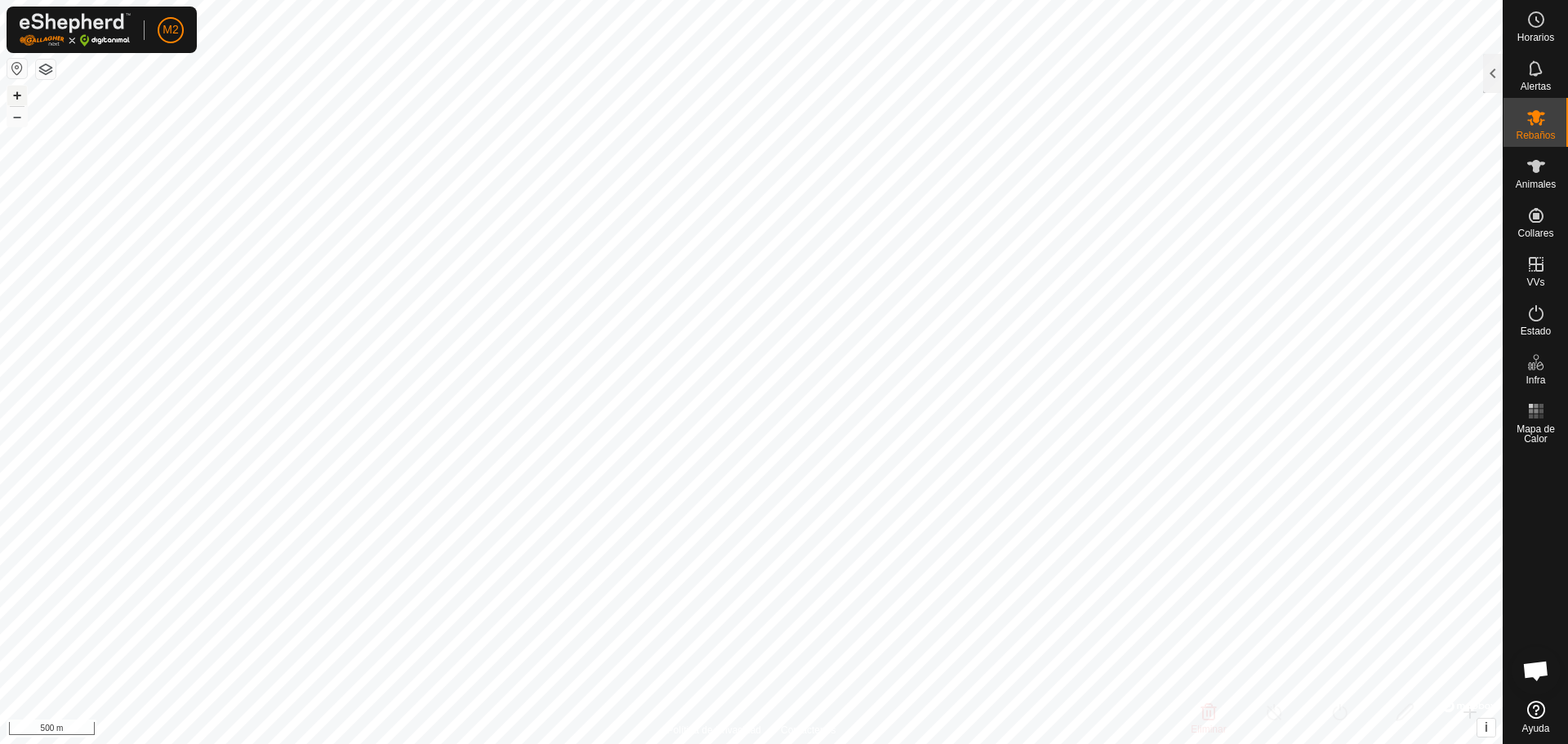
click at [19, 91] on button "+" at bounding box center [17, 95] width 19 height 19
